Goal: Task Accomplishment & Management: Manage account settings

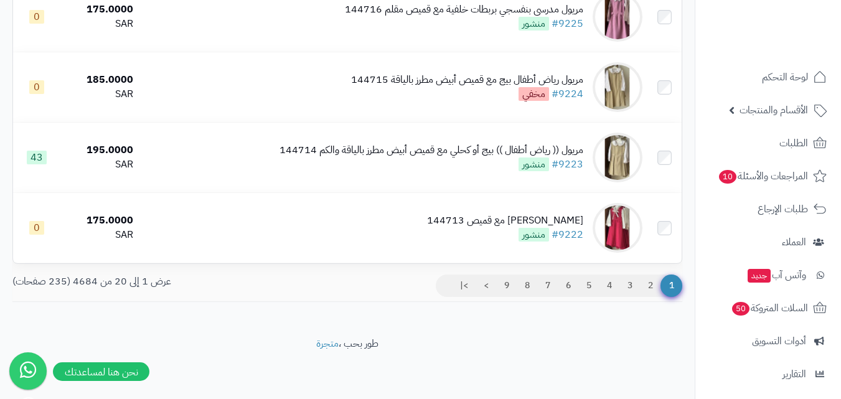
scroll to position [1314, 0]
click at [652, 281] on link "2" at bounding box center [650, 285] width 21 height 22
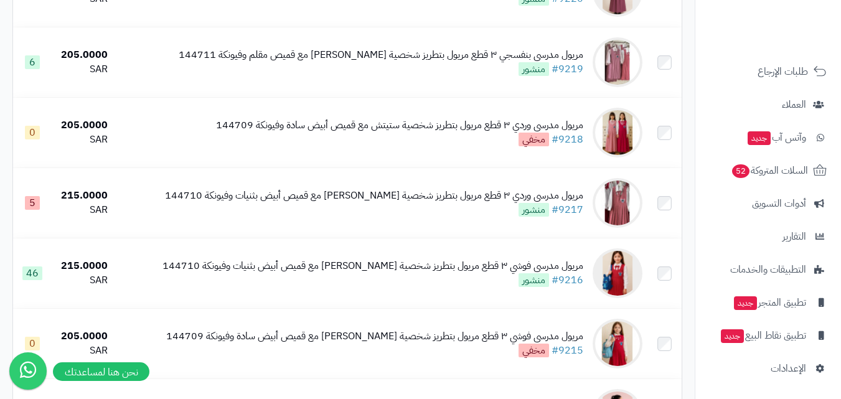
scroll to position [256, 0]
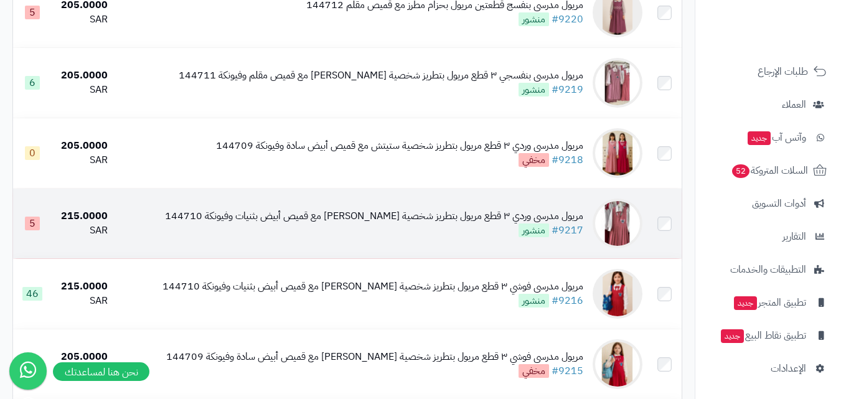
click at [620, 225] on img at bounding box center [617, 224] width 50 height 50
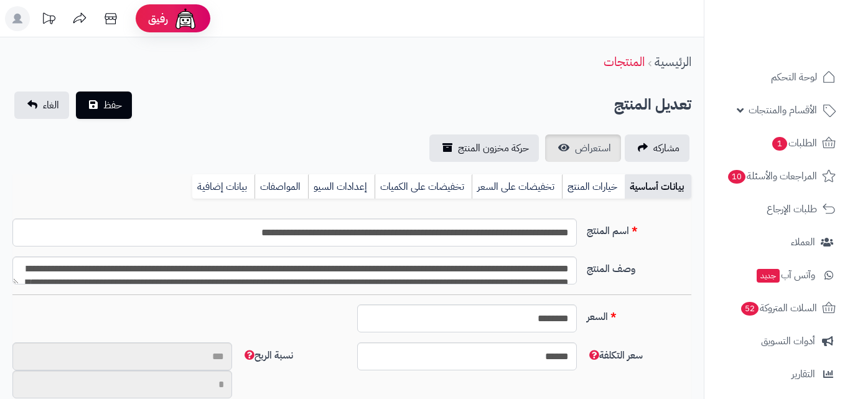
type input "**"
type input "**********"
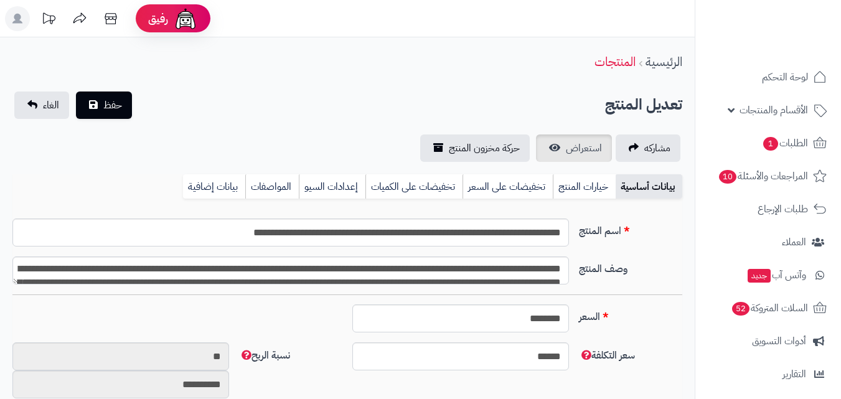
type input "******"
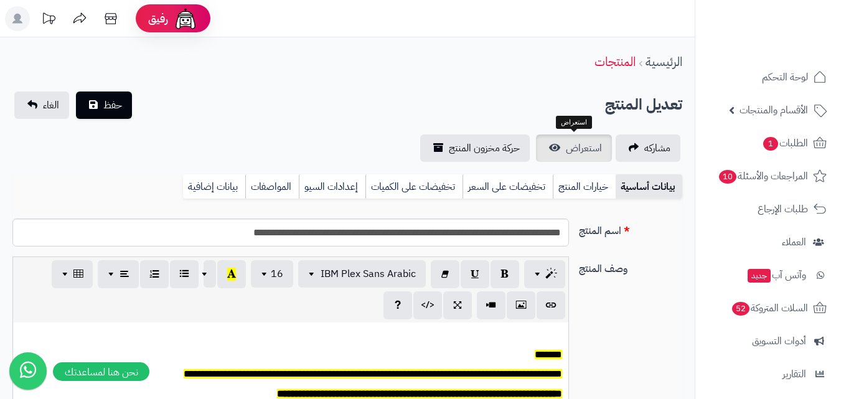
scroll to position [103, 0]
drag, startPoint x: 582, startPoint y: 190, endPoint x: 131, endPoint y: 237, distance: 453.0
click at [582, 190] on link "خيارات المنتج" at bounding box center [584, 186] width 63 height 25
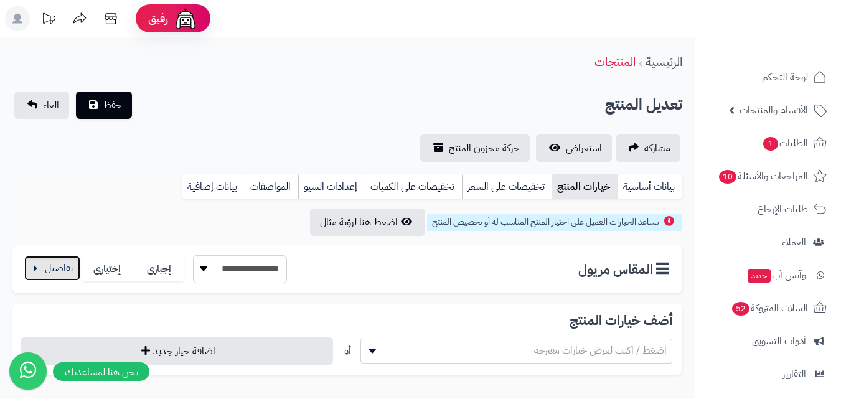
click at [51, 264] on button "button" at bounding box center [52, 268] width 56 height 25
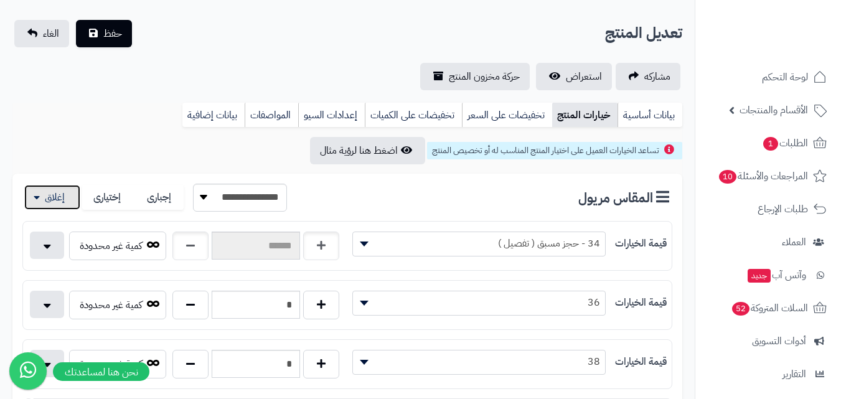
scroll to position [187, 0]
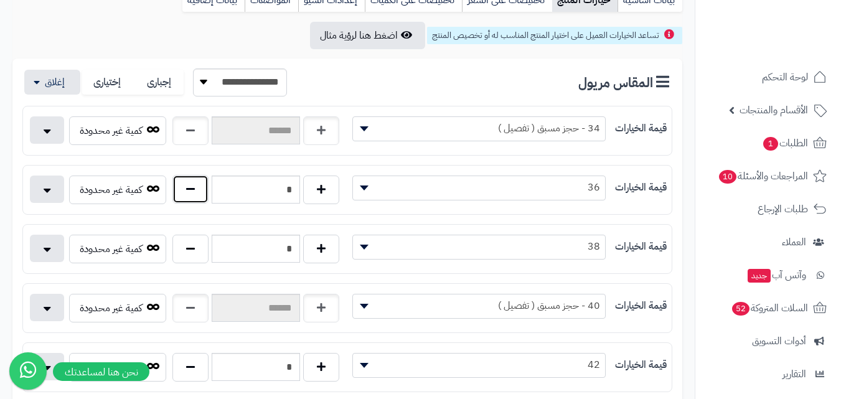
click at [188, 192] on button "button" at bounding box center [190, 189] width 36 height 29
type input "*"
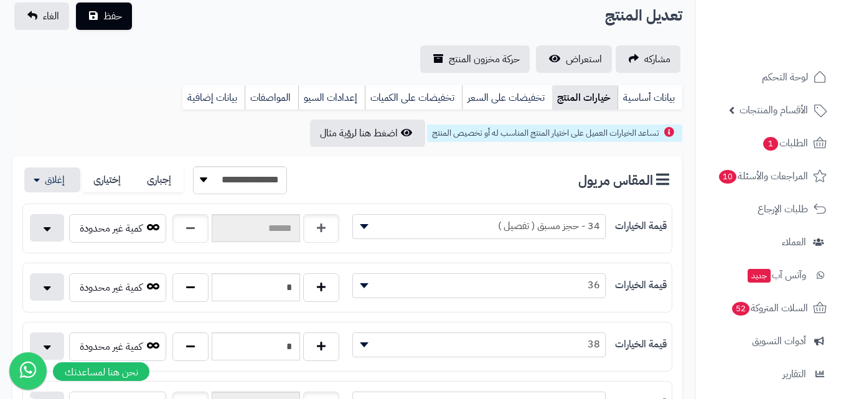
scroll to position [0, 0]
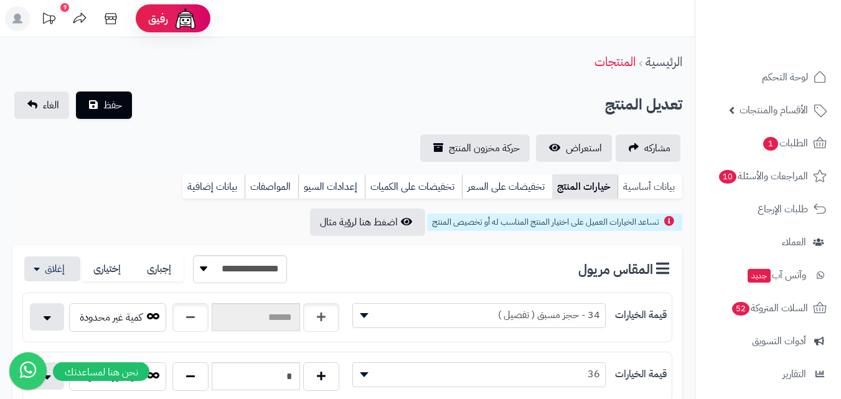
click at [640, 190] on link "بيانات أساسية" at bounding box center [649, 186] width 65 height 25
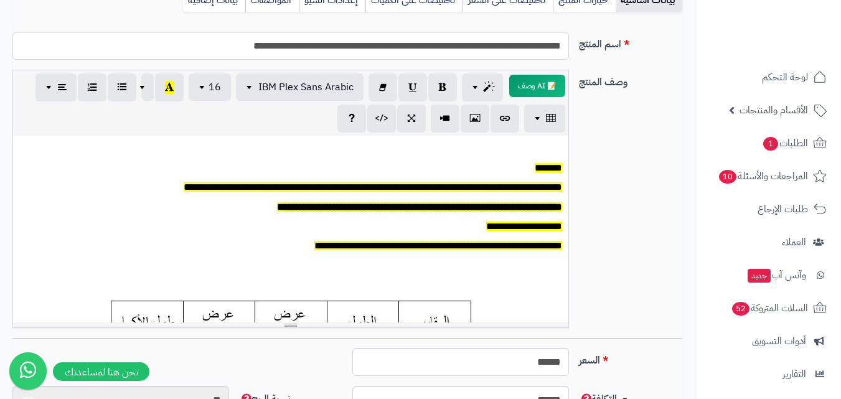
scroll to position [498, 0]
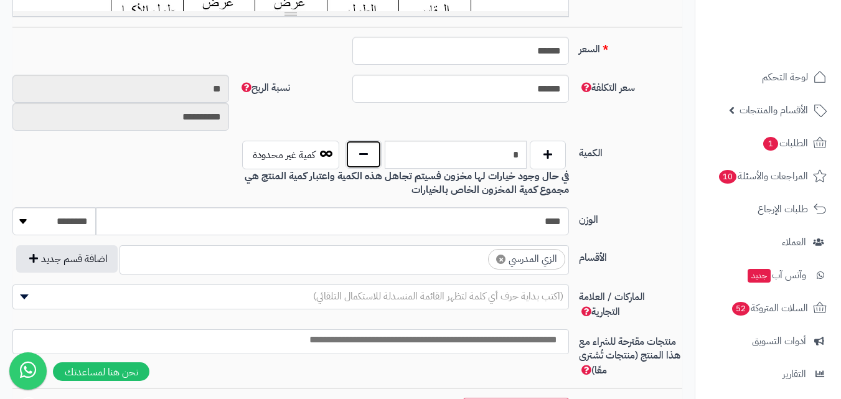
click at [358, 152] on button "button" at bounding box center [363, 154] width 36 height 29
type input "*"
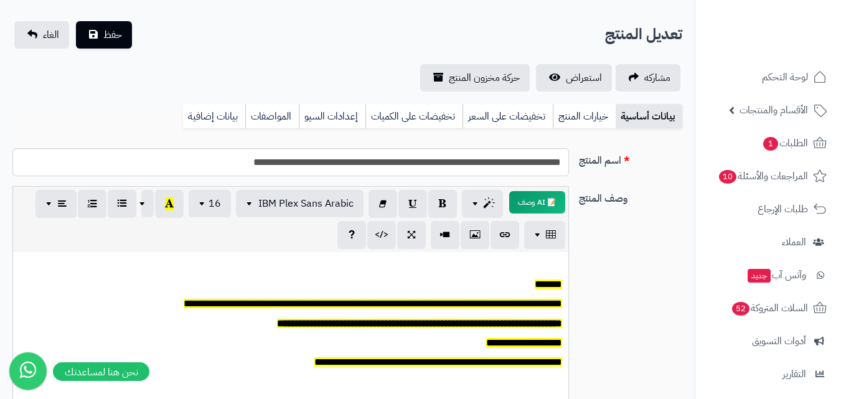
scroll to position [62, 0]
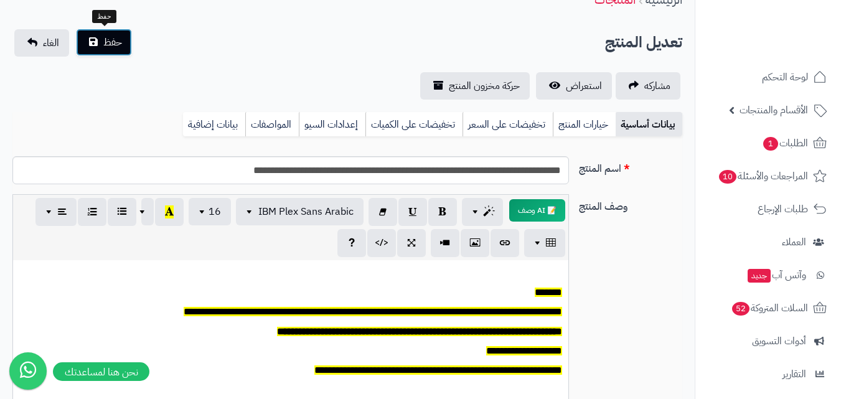
click at [113, 44] on span "حفظ" at bounding box center [112, 42] width 19 height 15
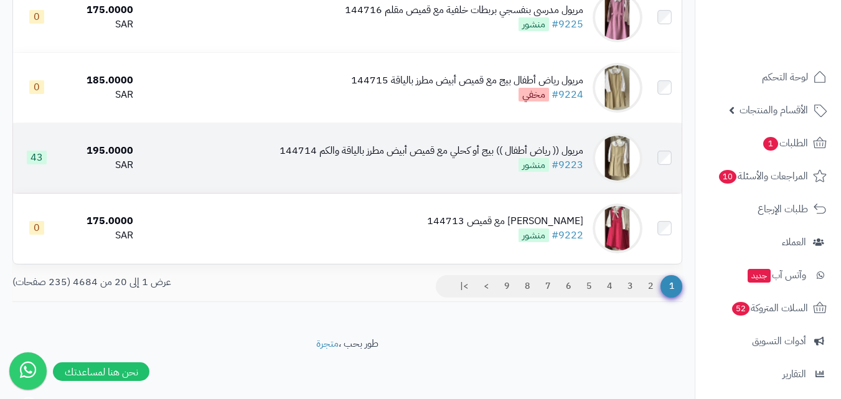
scroll to position [1369, 0]
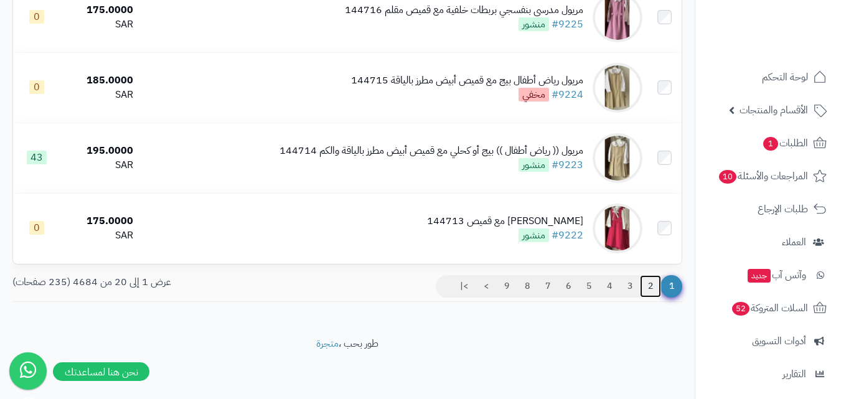
click at [650, 289] on link "2" at bounding box center [650, 286] width 21 height 22
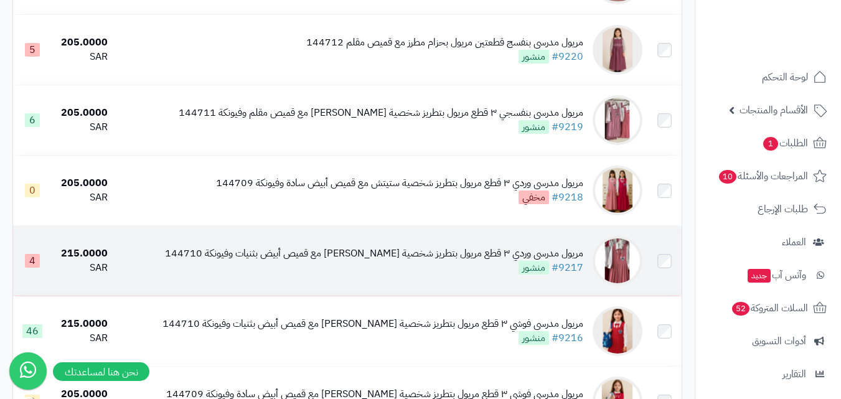
scroll to position [249, 0]
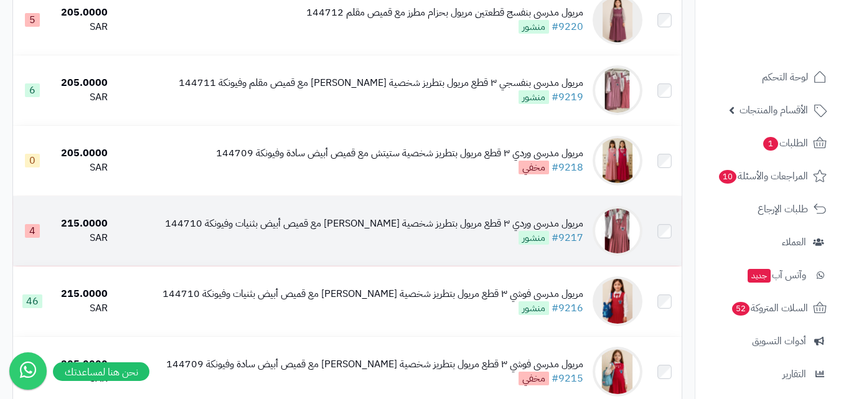
click at [618, 233] on img at bounding box center [617, 231] width 50 height 50
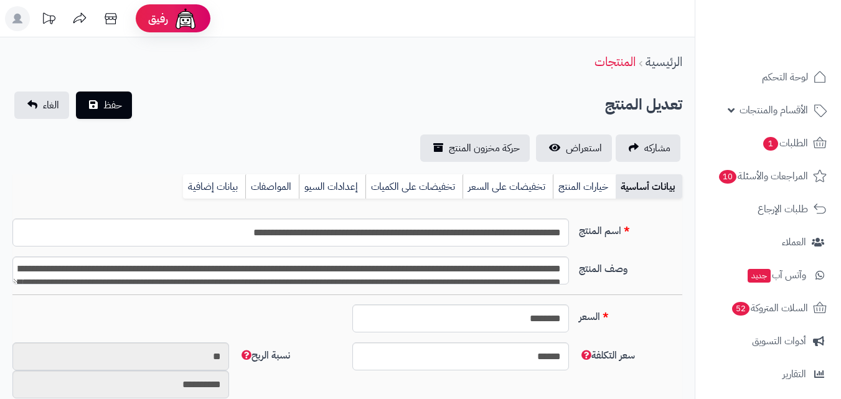
type input "******"
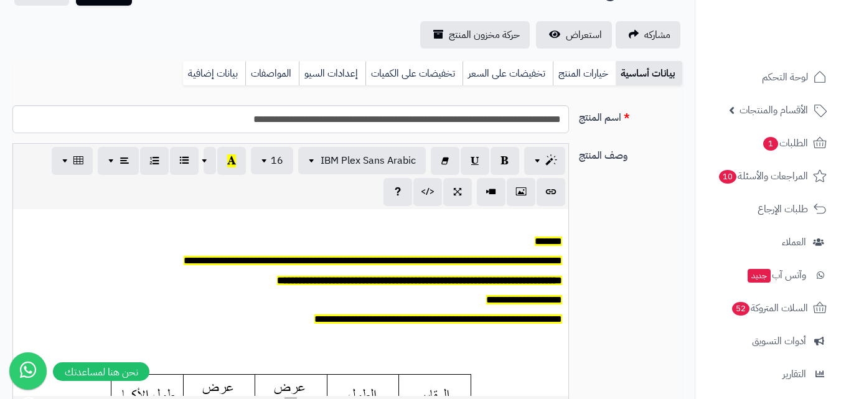
scroll to position [373, 0]
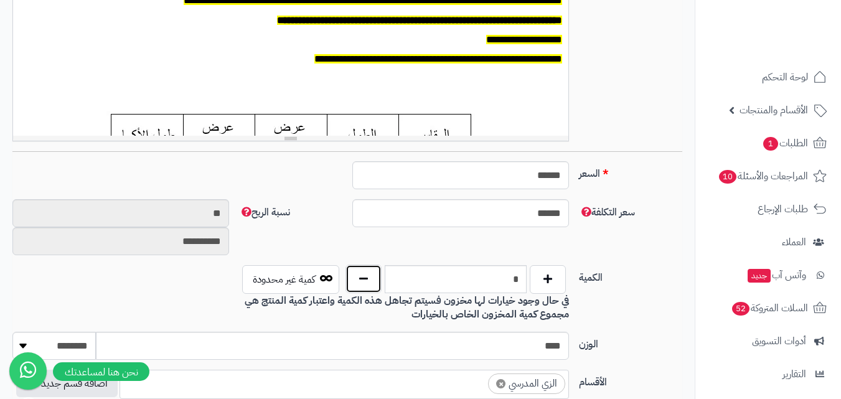
click at [360, 274] on button "button" at bounding box center [363, 278] width 36 height 29
type input "*"
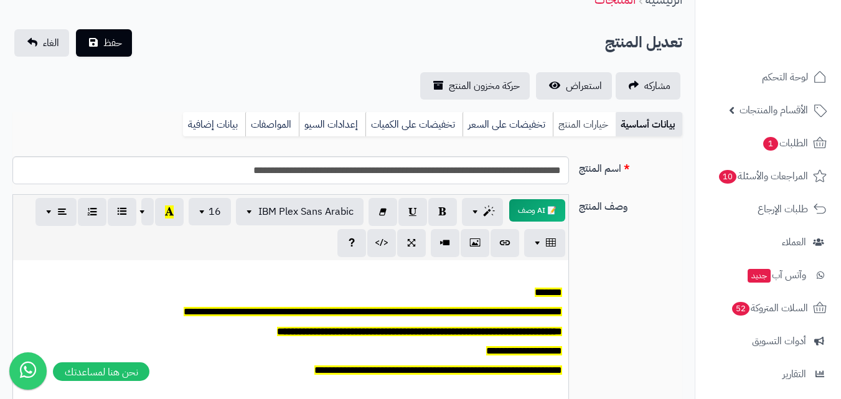
click at [563, 130] on link "خيارات المنتج" at bounding box center [584, 124] width 63 height 25
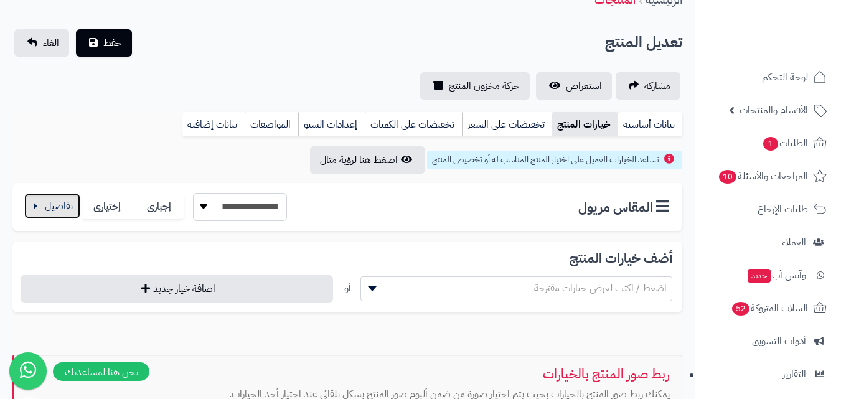
click at [74, 212] on button "button" at bounding box center [52, 206] width 56 height 25
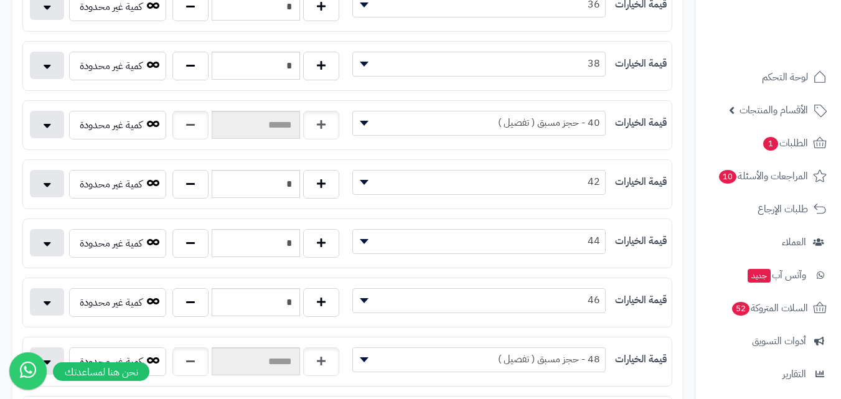
scroll to position [373, 0]
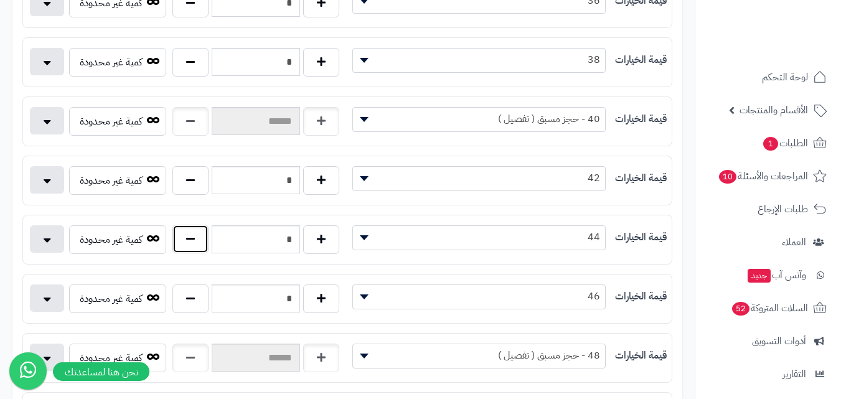
click at [177, 241] on button "button" at bounding box center [190, 239] width 36 height 29
type input "*"
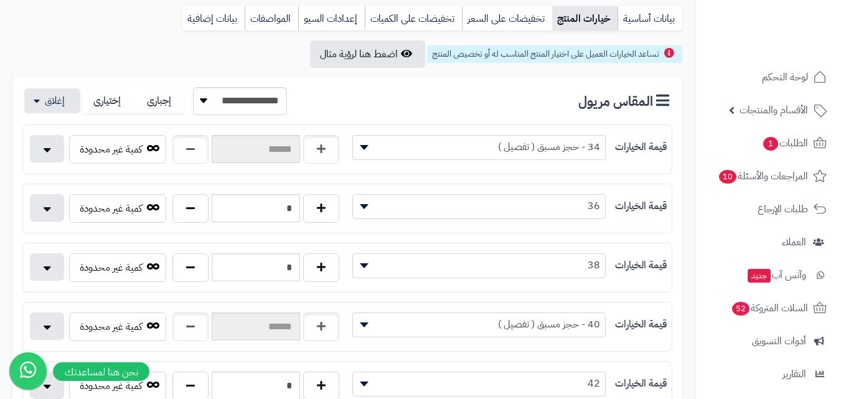
scroll to position [62, 0]
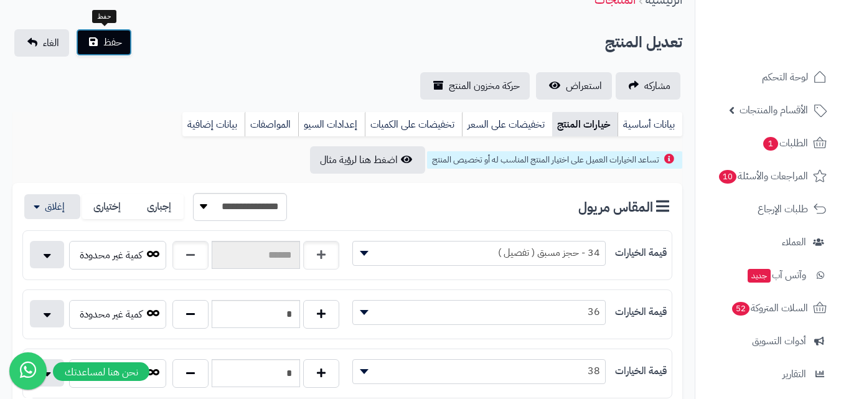
click at [112, 44] on span "حفظ" at bounding box center [112, 42] width 19 height 15
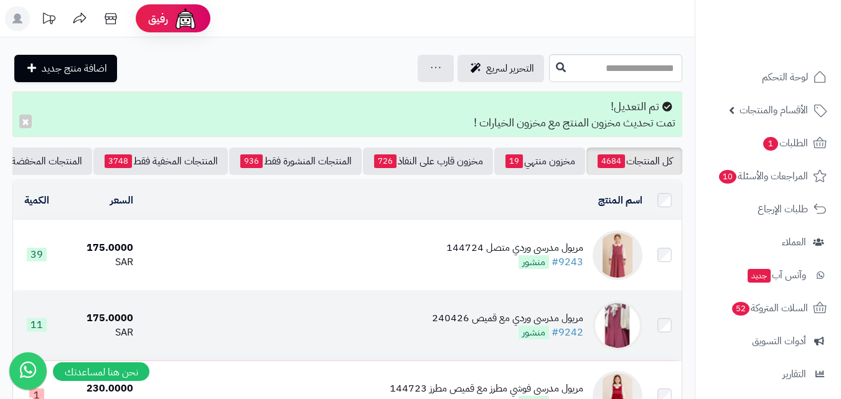
click at [633, 332] on img at bounding box center [617, 326] width 50 height 50
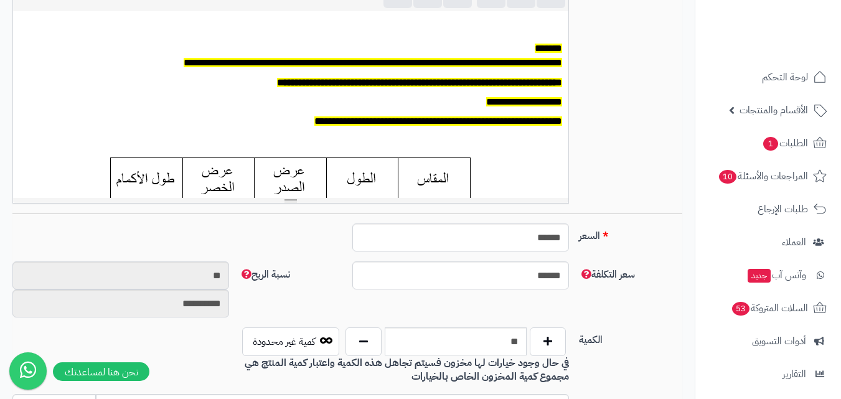
scroll to position [103, 0]
click at [373, 336] on button "button" at bounding box center [363, 341] width 36 height 29
type input "**"
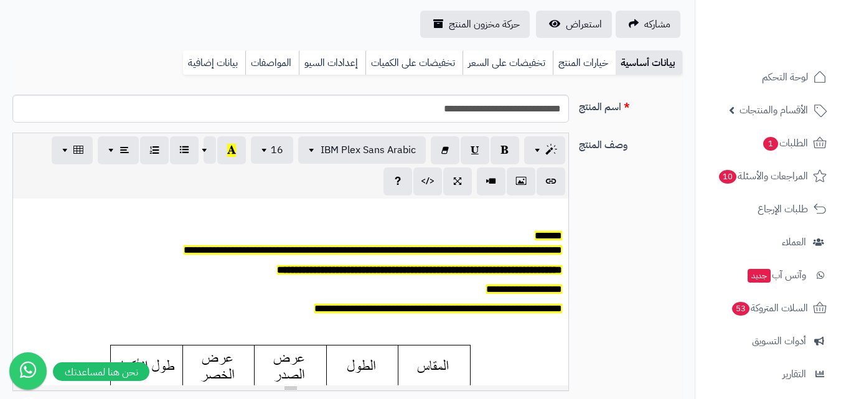
scroll to position [0, 0]
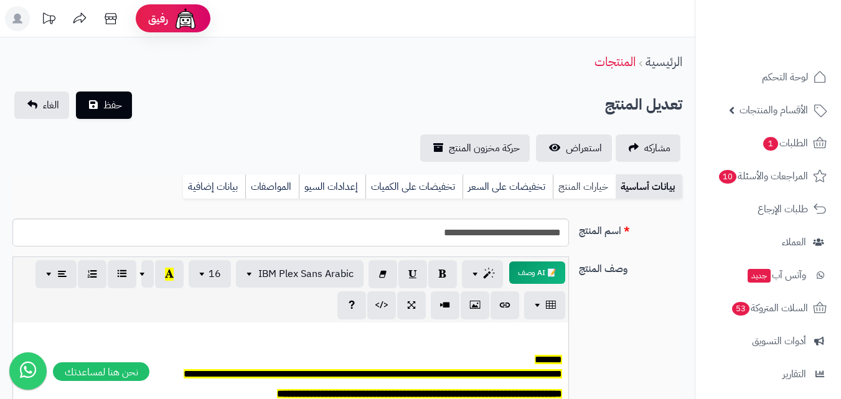
click at [579, 184] on link "خيارات المنتج" at bounding box center [584, 186] width 63 height 25
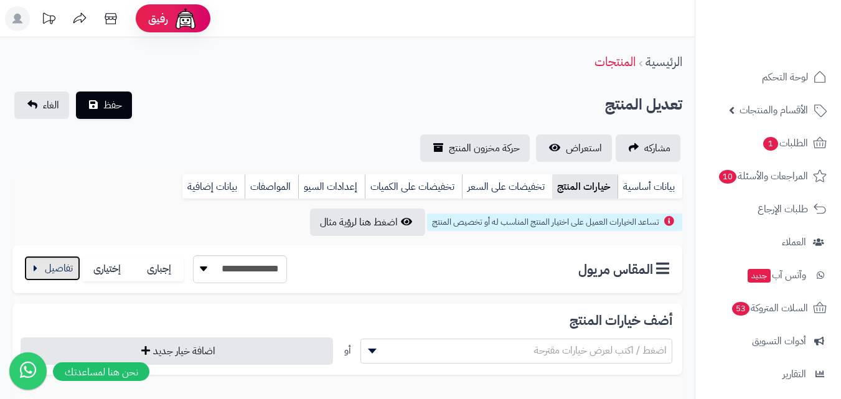
click at [52, 270] on button "button" at bounding box center [52, 268] width 56 height 25
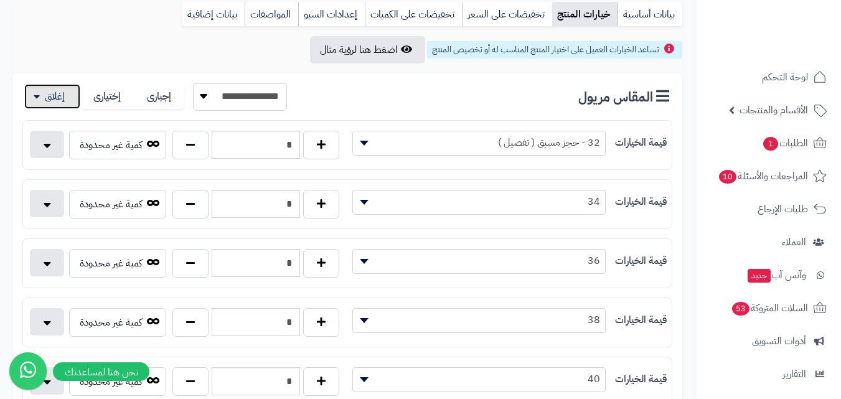
scroll to position [373, 0]
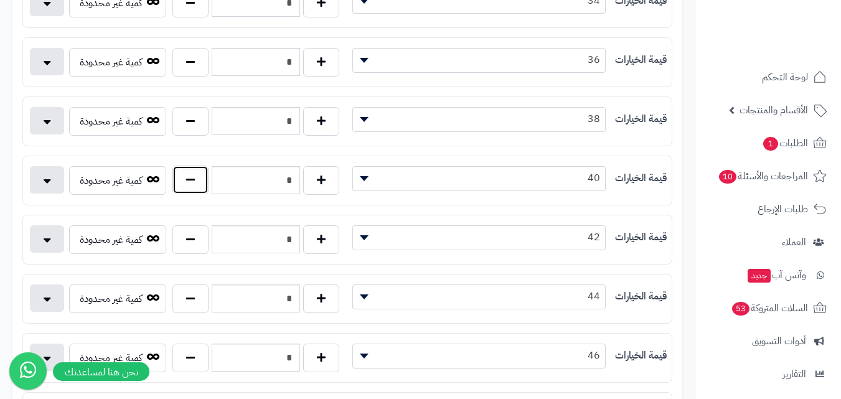
click at [194, 177] on button "button" at bounding box center [190, 180] width 36 height 29
type input "*"
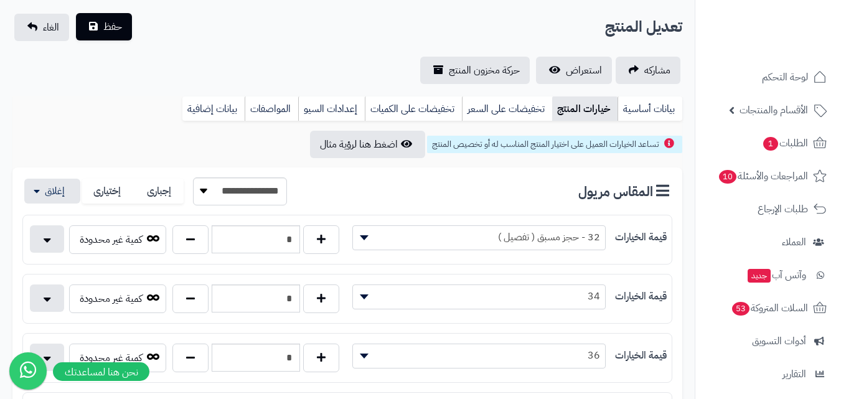
scroll to position [0, 0]
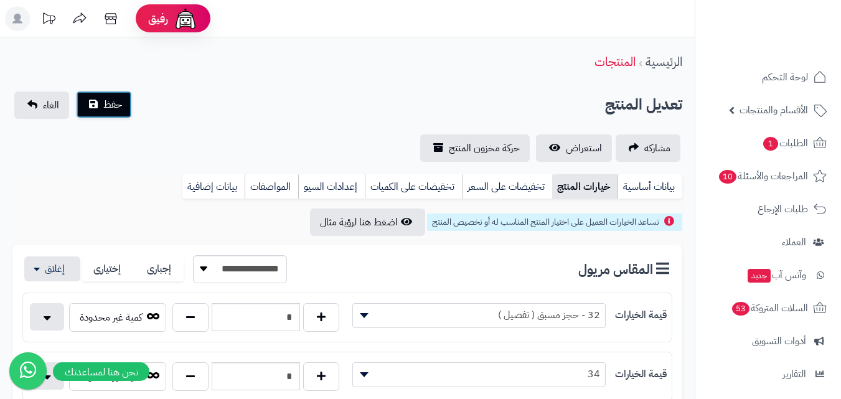
click at [110, 108] on span "حفظ" at bounding box center [112, 104] width 19 height 15
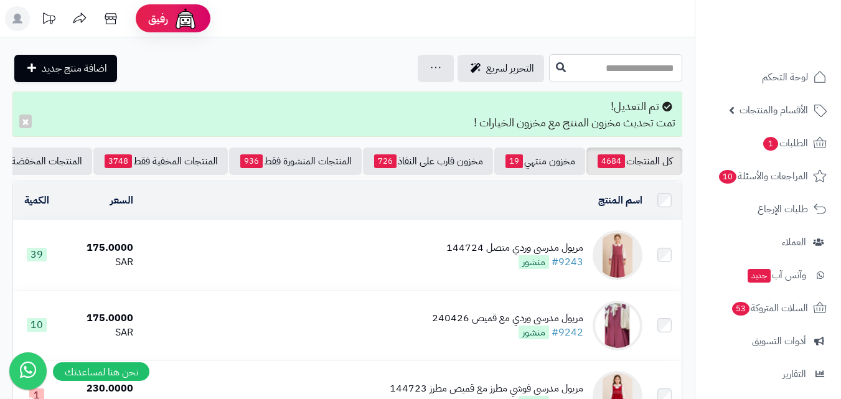
click at [652, 69] on input "text" at bounding box center [615, 68] width 133 height 28
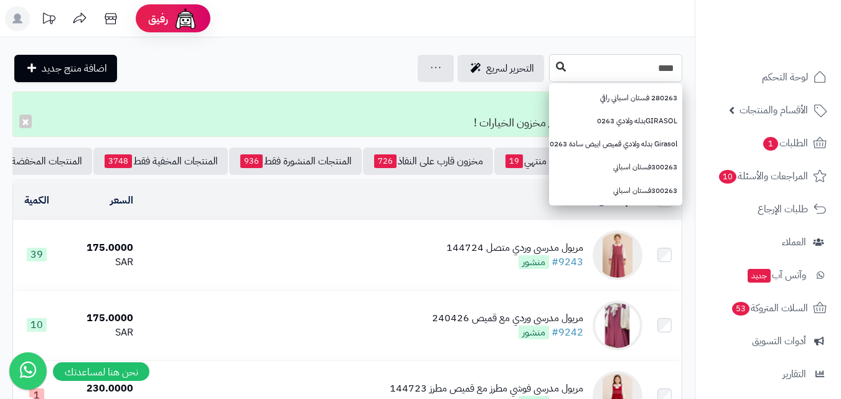
type input "****"
click at [551, 60] on button at bounding box center [560, 67] width 19 height 24
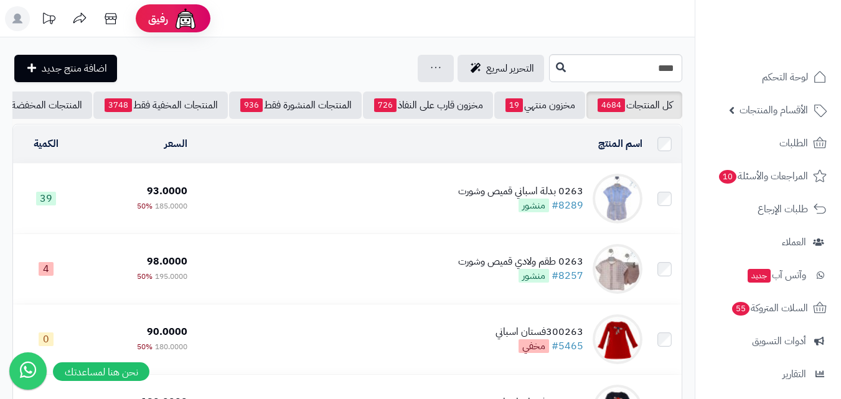
click at [391, 189] on td "0263 بدلة اسباني قميص وشورت #8289 منشور" at bounding box center [419, 199] width 455 height 70
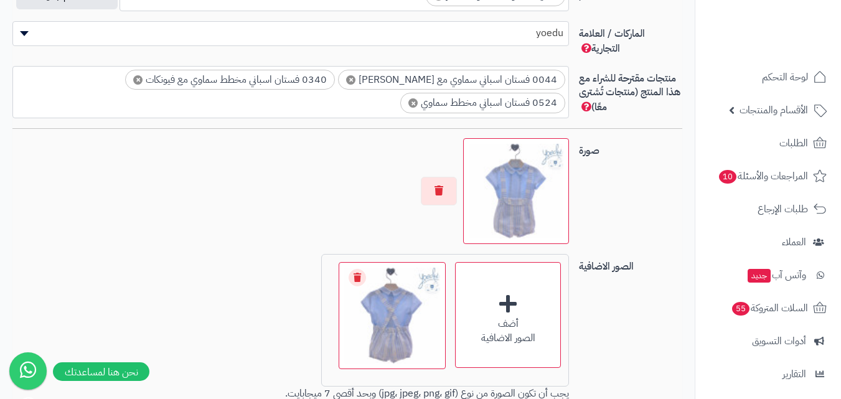
scroll to position [436, 0]
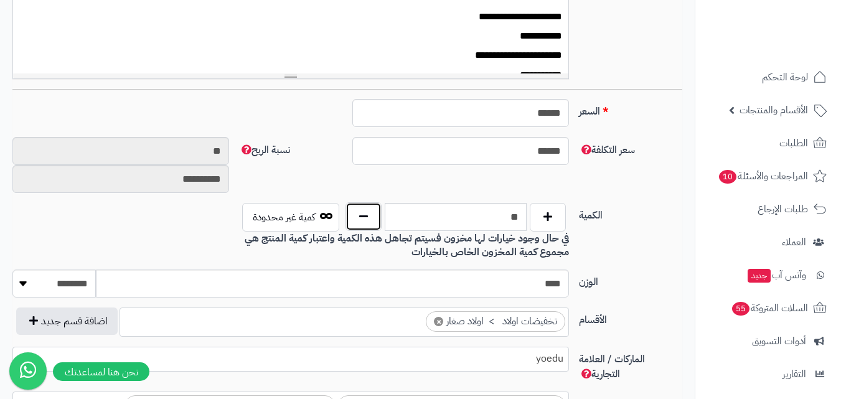
click at [368, 225] on button "button" at bounding box center [363, 216] width 36 height 29
type input "**"
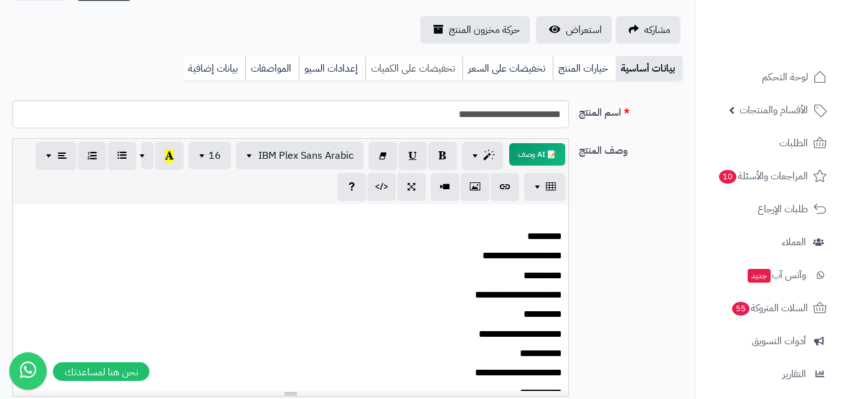
scroll to position [0, 0]
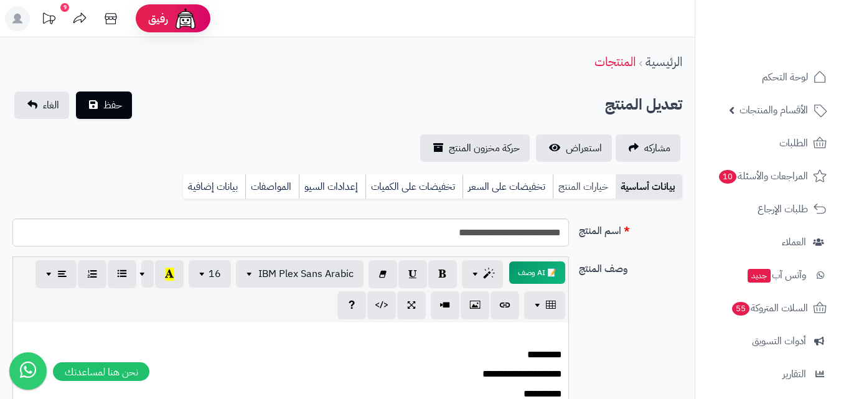
click at [561, 185] on link "خيارات المنتج" at bounding box center [584, 186] width 63 height 25
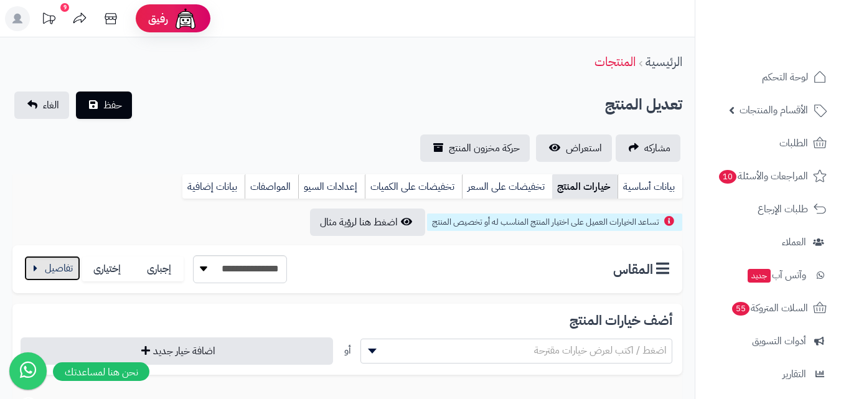
click at [50, 269] on button "button" at bounding box center [52, 268] width 56 height 25
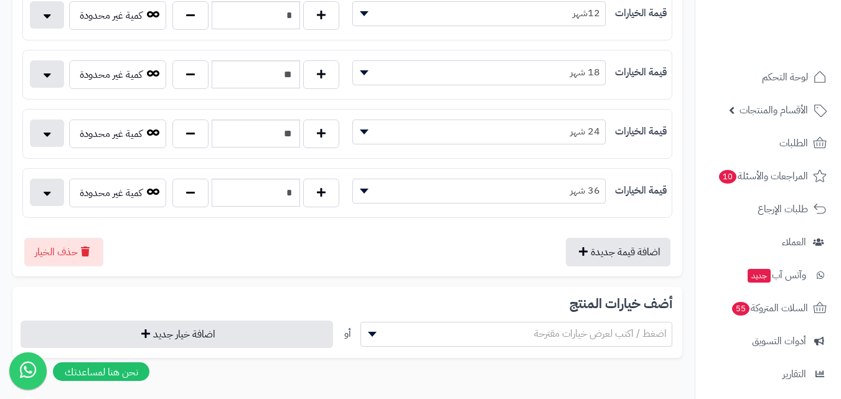
scroll to position [311, 0]
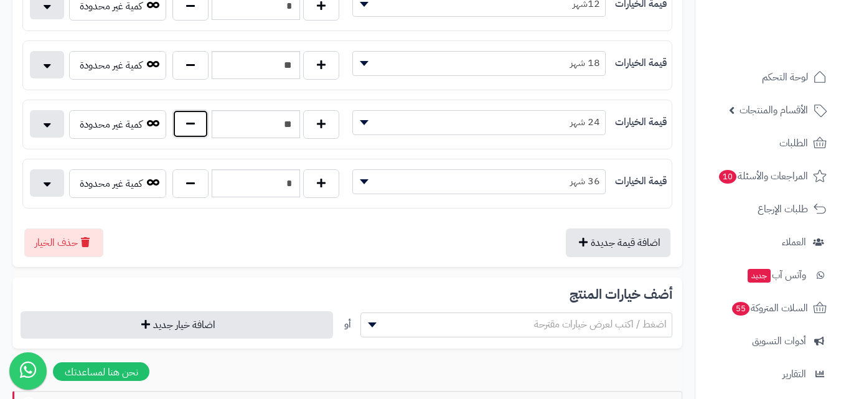
click at [189, 128] on button "button" at bounding box center [190, 124] width 36 height 29
type input "**"
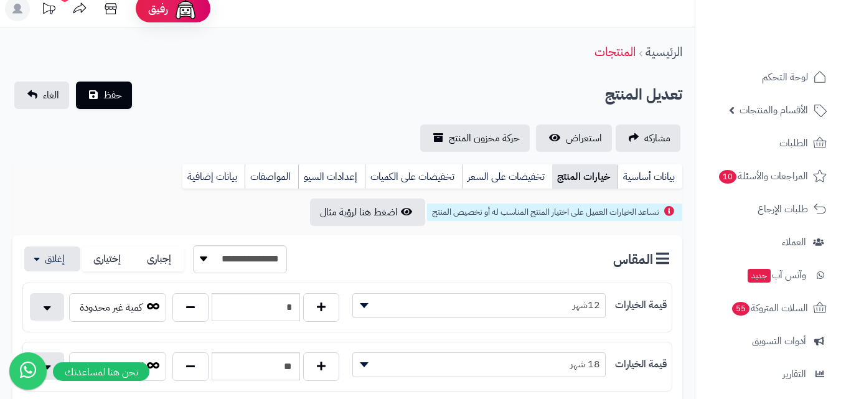
scroll to position [0, 0]
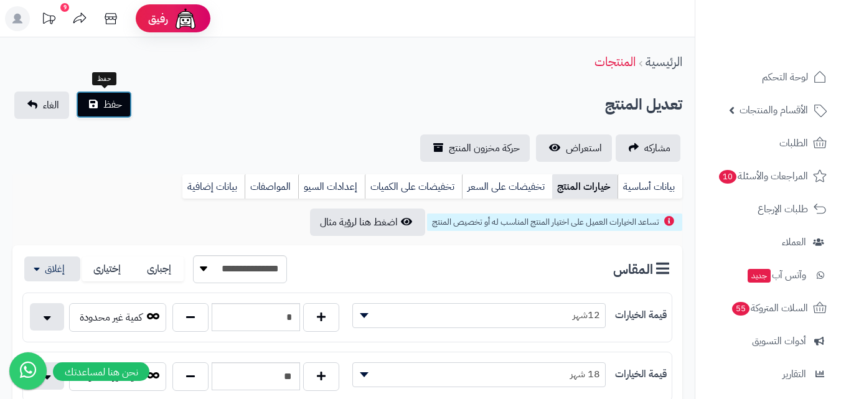
click at [110, 104] on span "حفظ" at bounding box center [112, 104] width 19 height 15
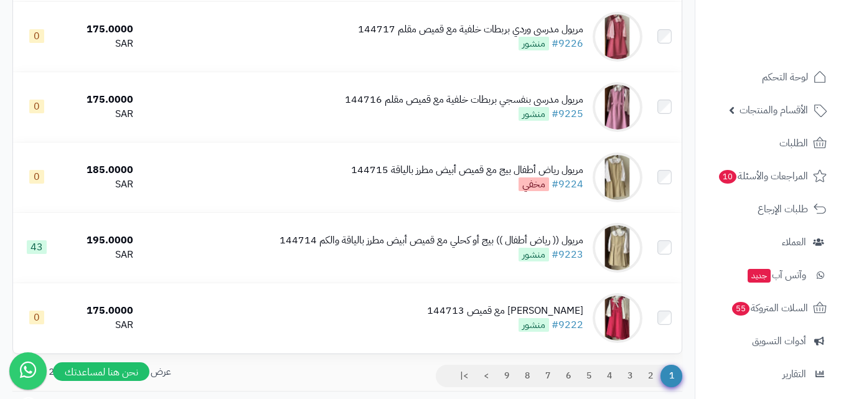
scroll to position [1370, 0]
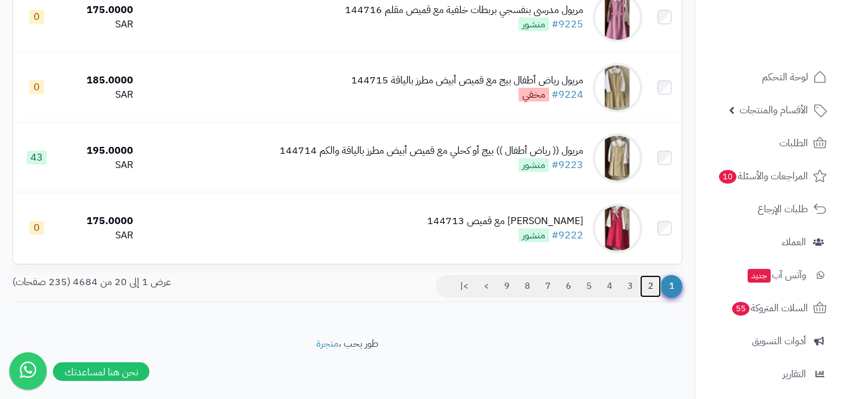
click at [650, 283] on link "2" at bounding box center [650, 286] width 21 height 22
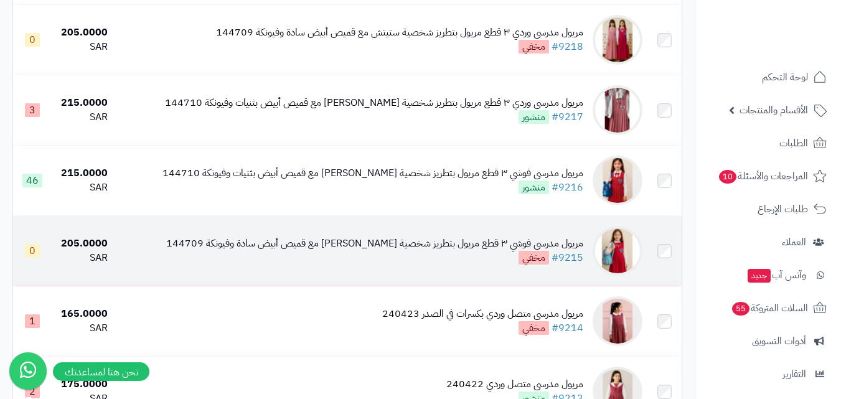
scroll to position [373, 0]
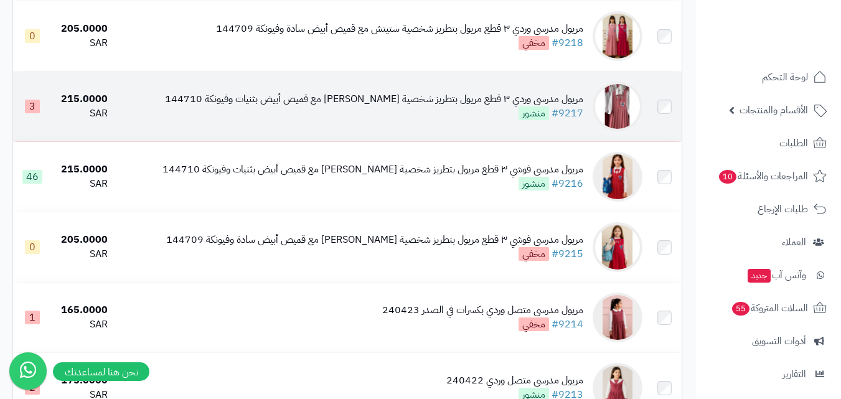
click at [627, 126] on img at bounding box center [617, 107] width 50 height 50
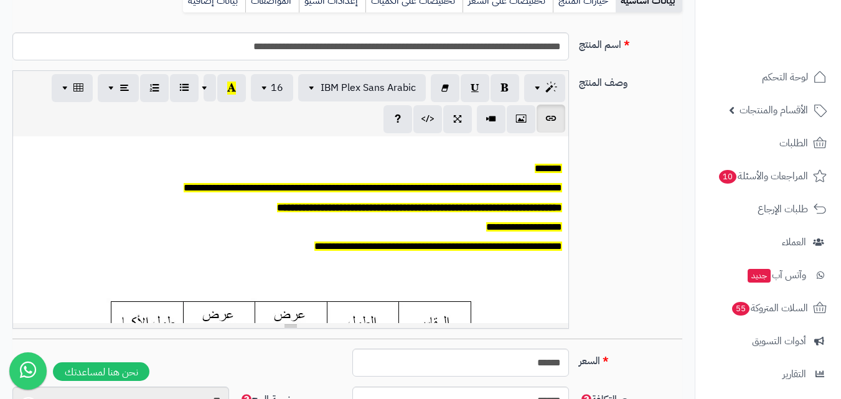
scroll to position [187, 0]
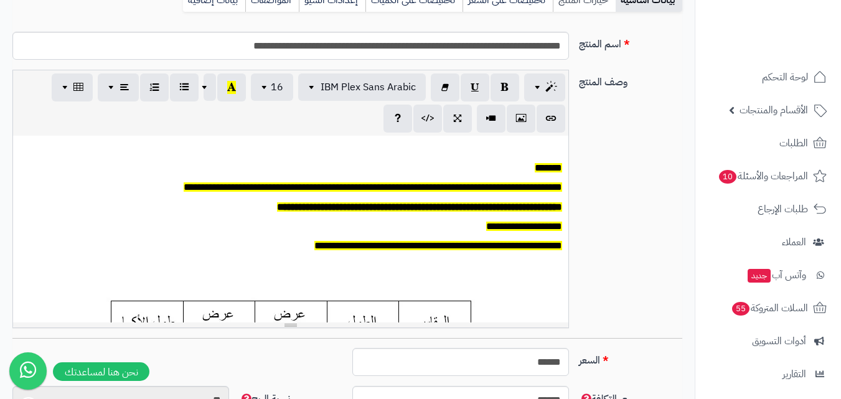
click at [598, 2] on link "خيارات المنتج" at bounding box center [584, 0] width 63 height 25
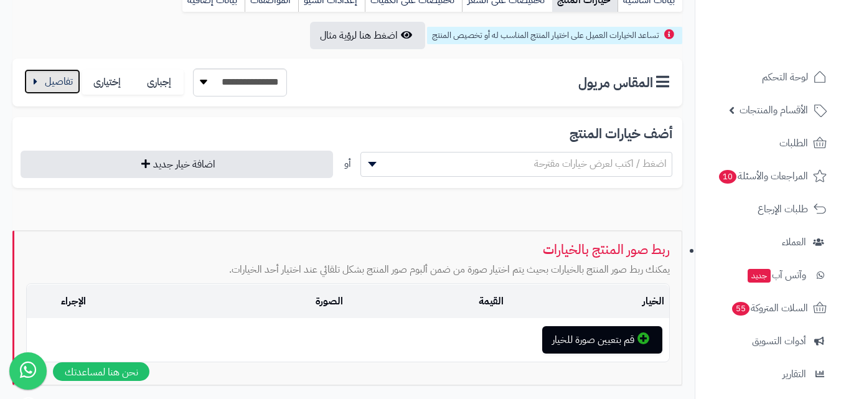
click at [49, 69] on button "button" at bounding box center [52, 81] width 56 height 25
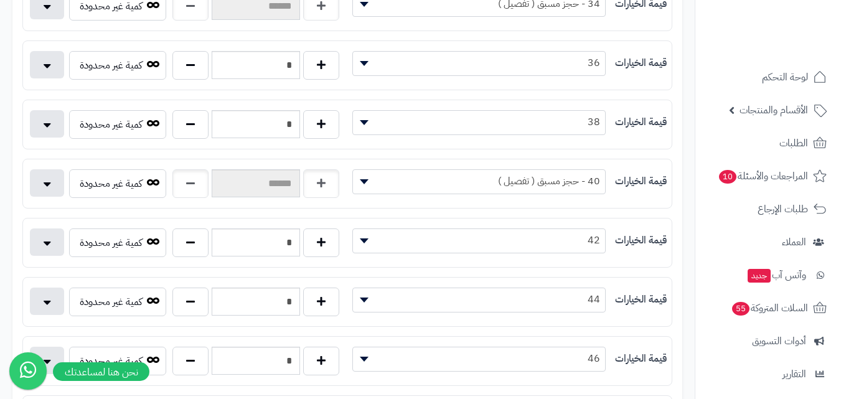
scroll to position [0, 0]
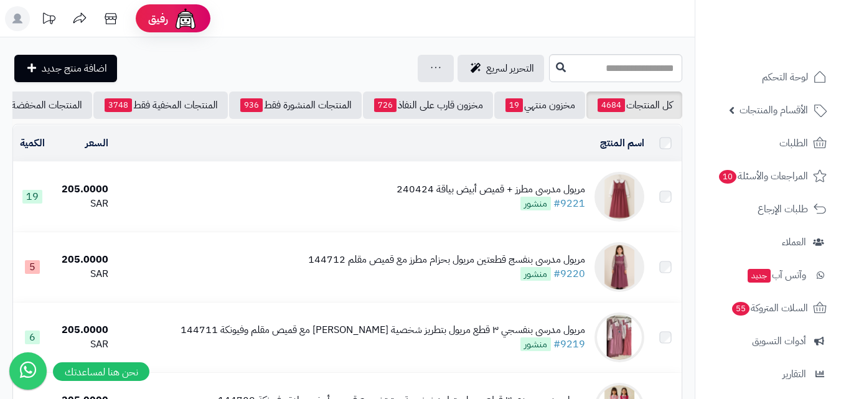
scroll to position [373, 0]
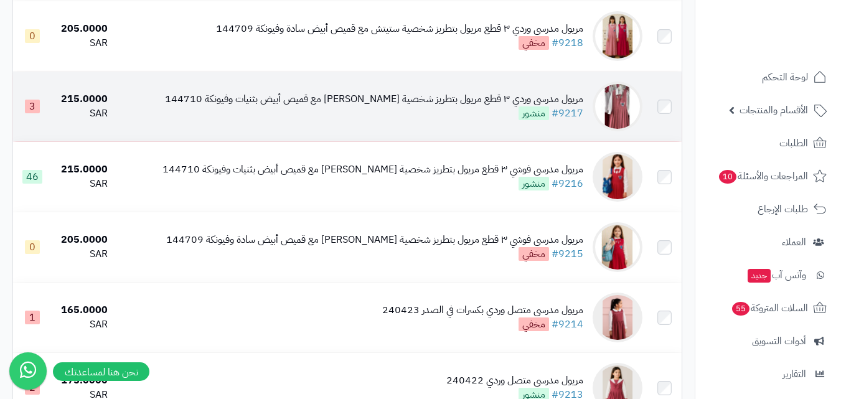
click at [612, 113] on img at bounding box center [617, 107] width 50 height 50
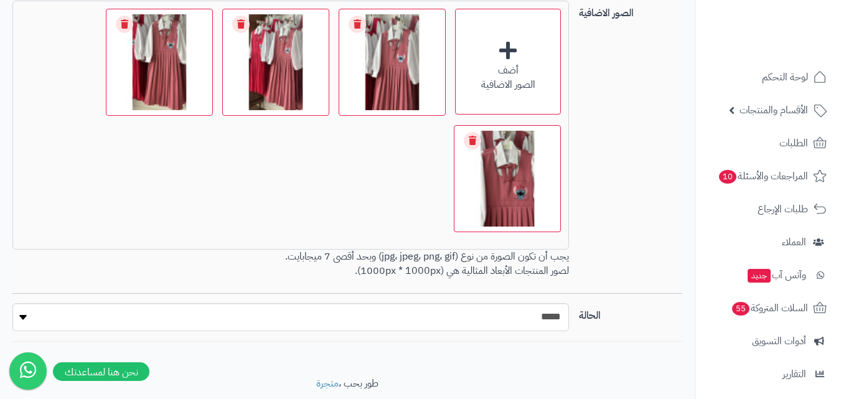
scroll to position [1050, 0]
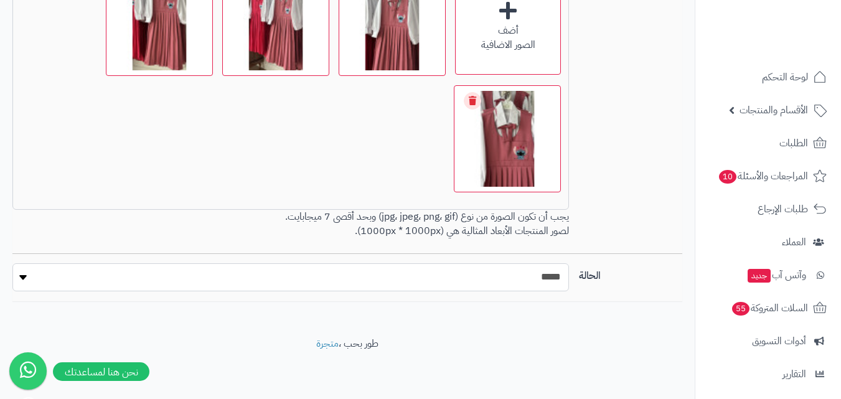
click at [548, 281] on select "***** ****" at bounding box center [290, 277] width 556 height 28
select select "*"
click at [12, 263] on select "***** ****" at bounding box center [290, 277] width 556 height 28
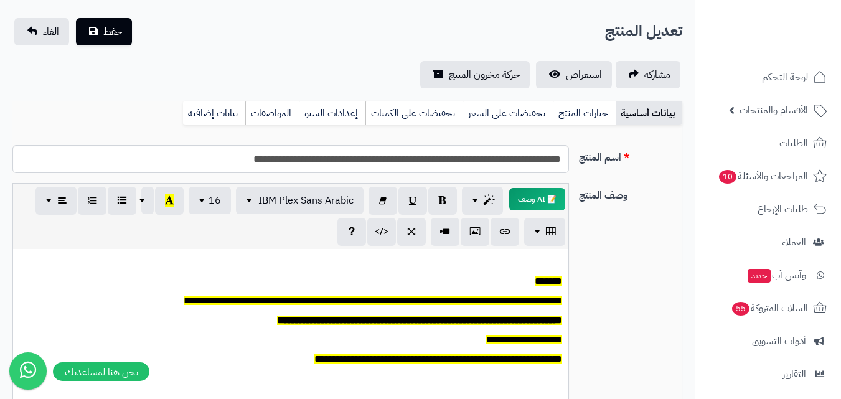
scroll to position [0, 0]
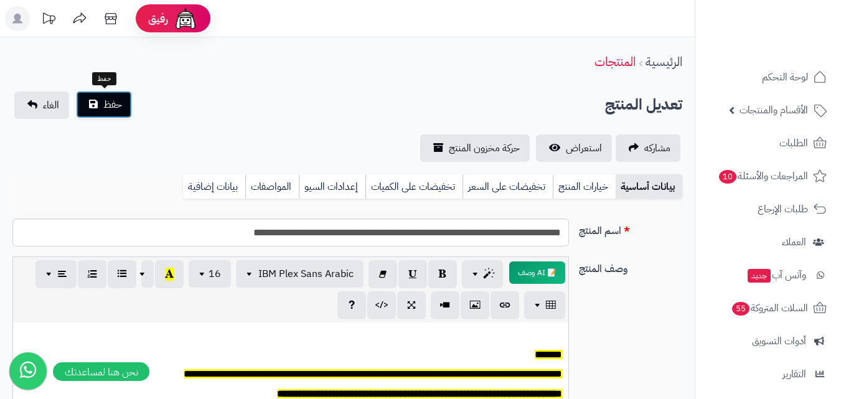
click at [112, 102] on span "حفظ" at bounding box center [112, 104] width 19 height 15
